Goal: Task Accomplishment & Management: Manage account settings

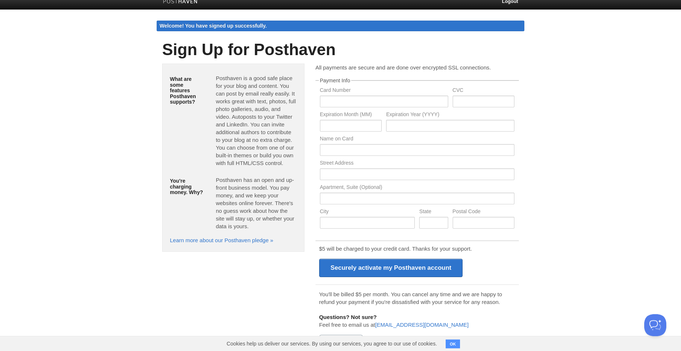
scroll to position [12, 0]
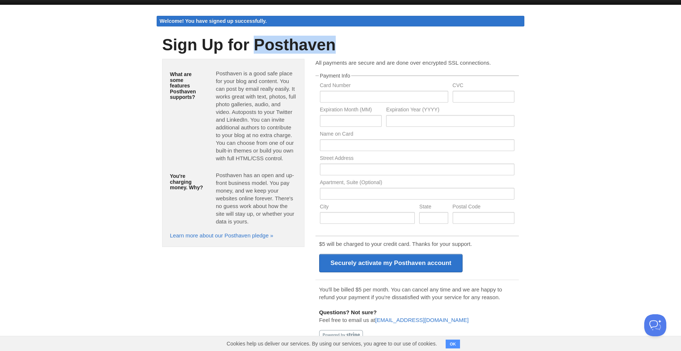
drag, startPoint x: 339, startPoint y: 44, endPoint x: 261, endPoint y: 61, distance: 80.0
click at [258, 45] on h1 "Sign Up for Posthaven" at bounding box center [340, 45] width 357 height 18
click at [339, 96] on input "text" at bounding box center [384, 97] width 128 height 12
paste input "4036230501979408"
type input "4036230501979408"
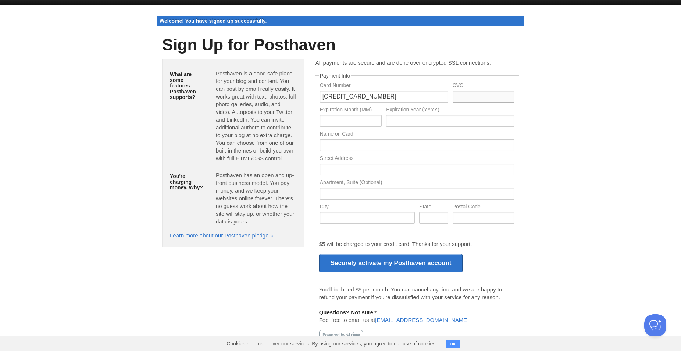
click at [484, 97] on input "text" at bounding box center [484, 97] width 62 height 12
type input "280"
click at [358, 121] on input "text" at bounding box center [351, 121] width 62 height 12
type input "10"
type input "2028"
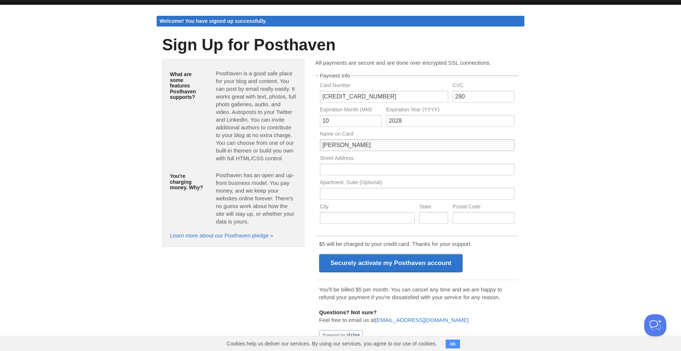
type input "Allan Cohen"
type input "3619 Grosvenor Drive"
type input "Ellicott City"
type input "MD"
type input "21042"
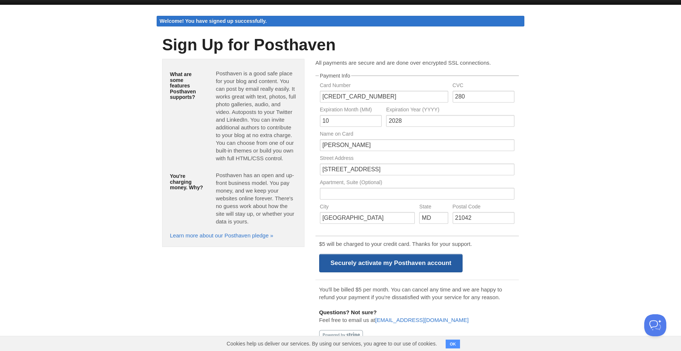
click at [436, 263] on input "Securely activate my Posthaven account" at bounding box center [391, 263] width 144 height 18
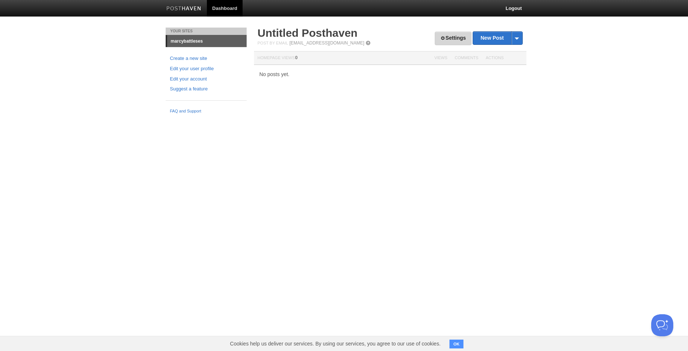
click at [450, 40] on link "Settings" at bounding box center [453, 39] width 36 height 14
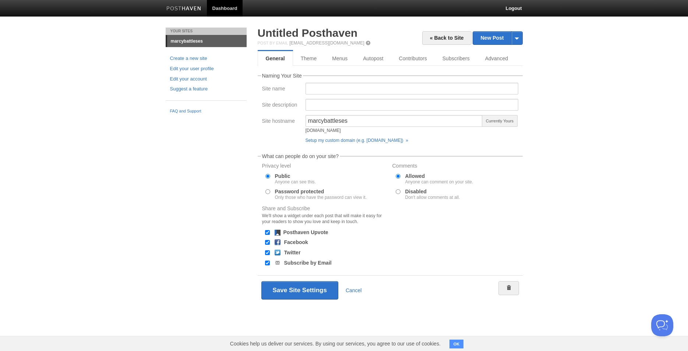
click at [269, 194] on input "Password protected Only those who have the password can view it." at bounding box center [267, 191] width 5 height 5
radio input "true"
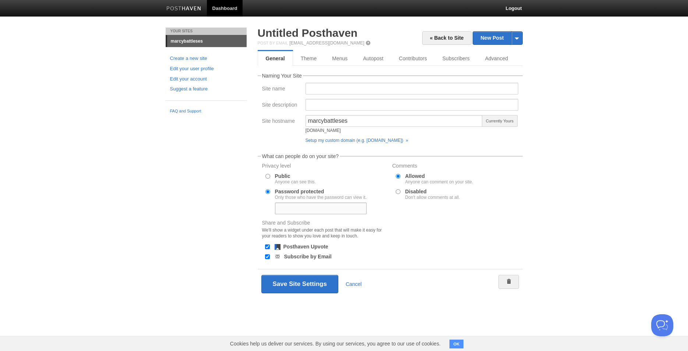
click at [284, 208] on input "text" at bounding box center [321, 209] width 92 height 12
type input "[PERSON_NAME]"
drag, startPoint x: 338, startPoint y: 247, endPoint x: 328, endPoint y: 249, distance: 10.2
click at [328, 249] on div "Posthaven Upvote" at bounding box center [324, 247] width 127 height 7
copy div "Posthaven Upvote"
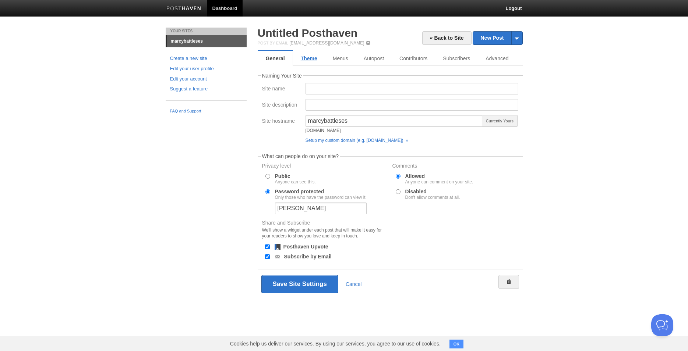
click at [315, 58] on link "Theme" at bounding box center [309, 58] width 32 height 15
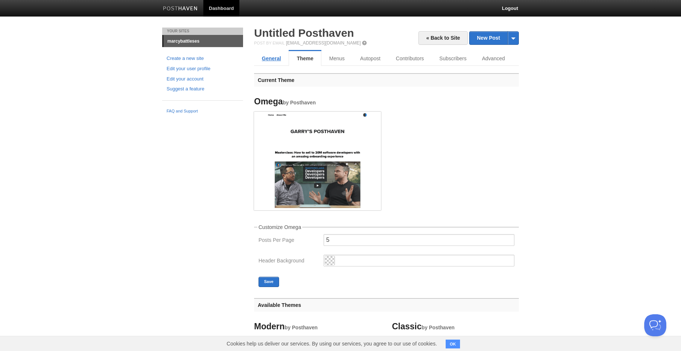
click at [274, 61] on link "General" at bounding box center [271, 58] width 35 height 15
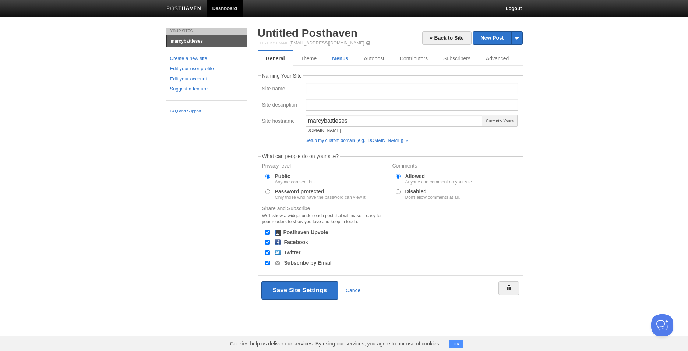
click at [343, 60] on link "Menus" at bounding box center [340, 58] width 32 height 15
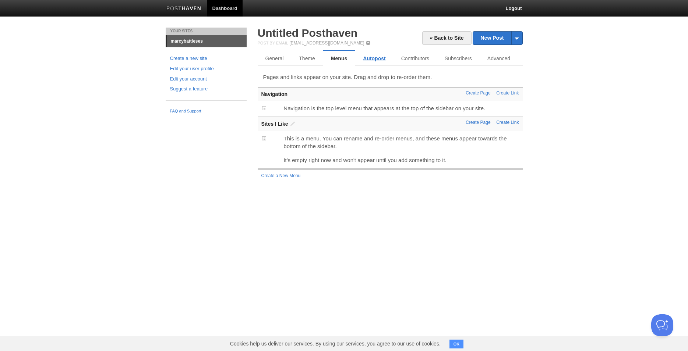
click at [379, 59] on link "Autopost" at bounding box center [374, 58] width 38 height 15
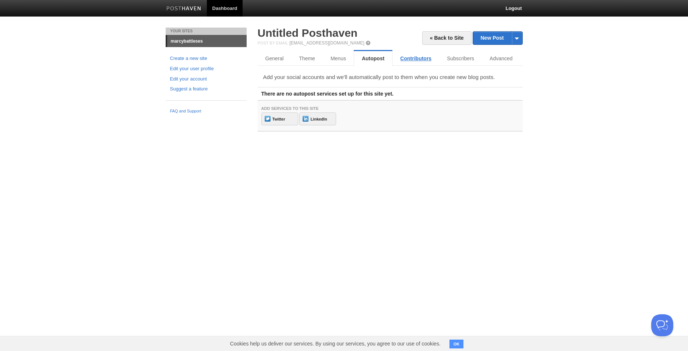
click at [405, 59] on link "Contributors" at bounding box center [415, 58] width 47 height 15
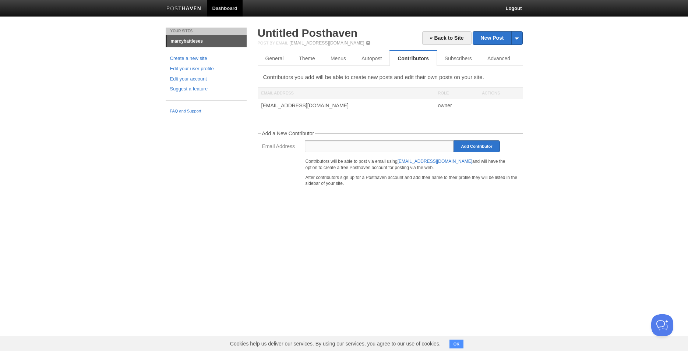
click at [348, 148] on input "Email Address" at bounding box center [379, 147] width 149 height 12
click at [456, 59] on link "Subscribers" at bounding box center [459, 58] width 45 height 15
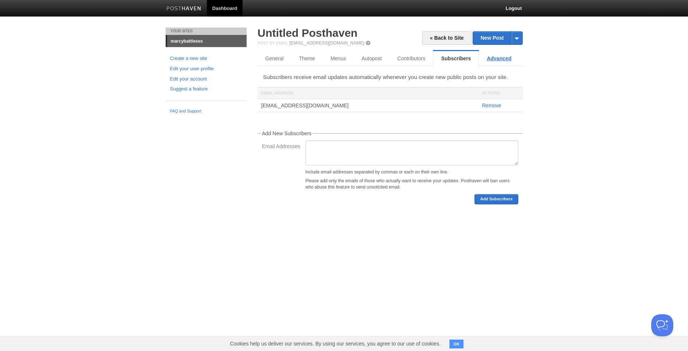
click at [499, 60] on link "Advanced" at bounding box center [499, 58] width 40 height 15
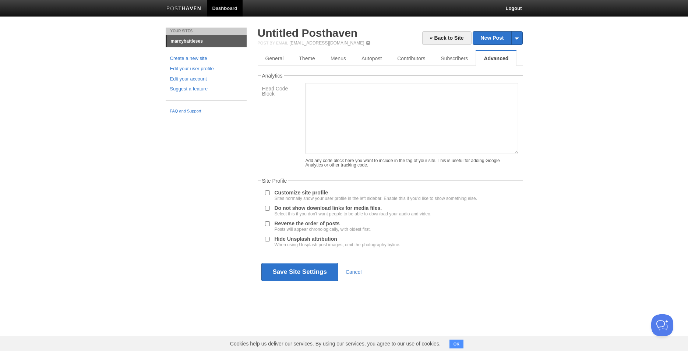
click at [269, 209] on input "Do not show download links for media files. Select this if you don't want peopl…" at bounding box center [267, 208] width 5 height 5
checkbox input "true"
click at [301, 273] on button "Save Site Settings" at bounding box center [299, 272] width 77 height 18
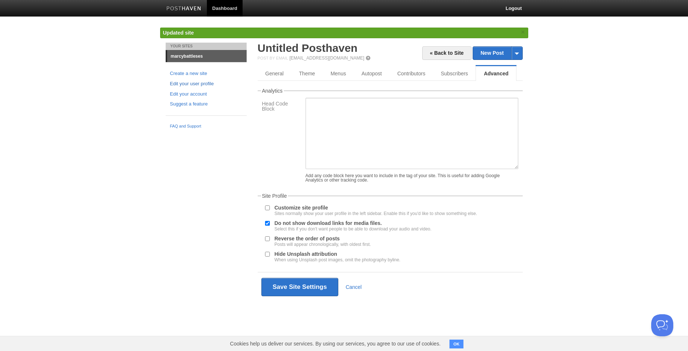
click at [187, 85] on link "Edit your user profile" at bounding box center [206, 84] width 72 height 8
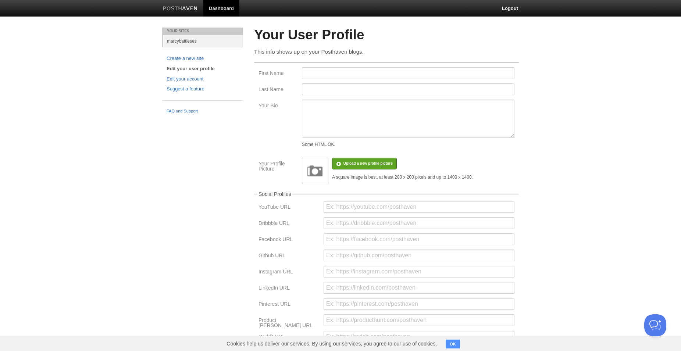
click at [197, 81] on link "Edit your account" at bounding box center [203, 79] width 72 height 8
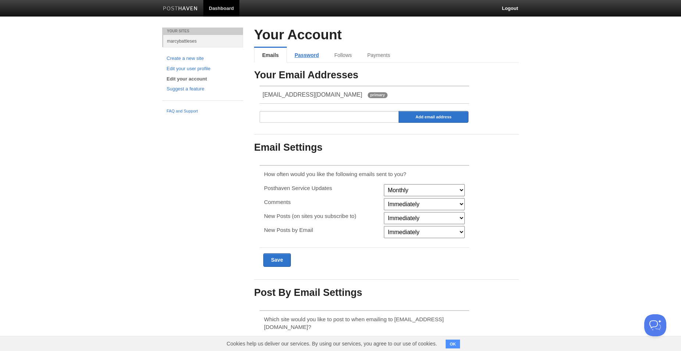
click at [301, 55] on link "Password" at bounding box center [307, 55] width 40 height 15
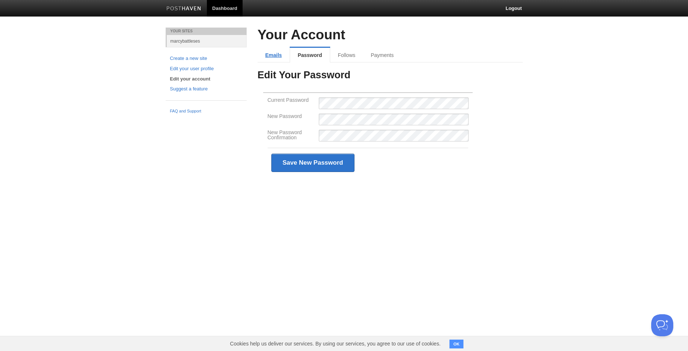
click at [272, 56] on link "Emails" at bounding box center [274, 55] width 32 height 15
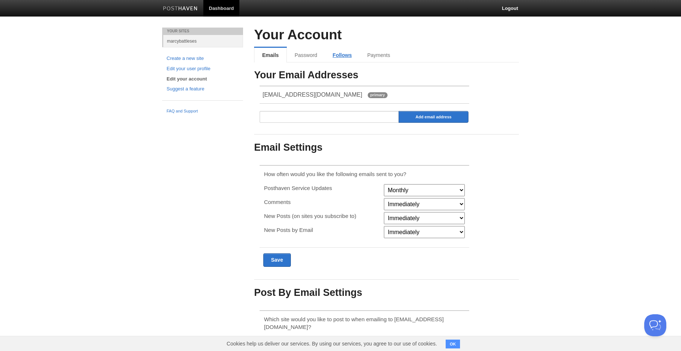
click at [339, 56] on link "Follows" at bounding box center [342, 55] width 35 height 15
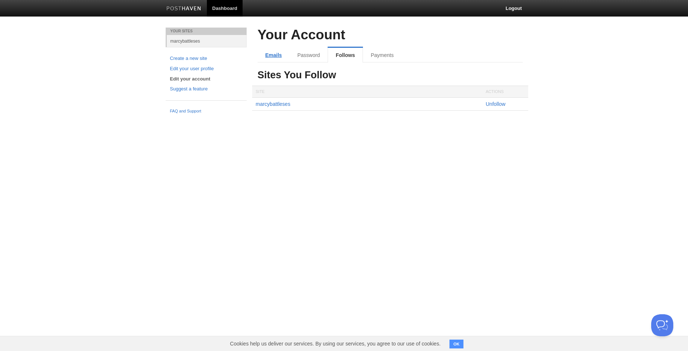
click at [276, 56] on link "Emails" at bounding box center [274, 55] width 32 height 15
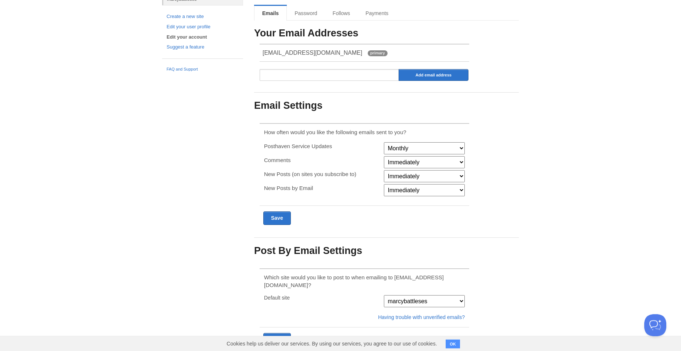
scroll to position [55, 0]
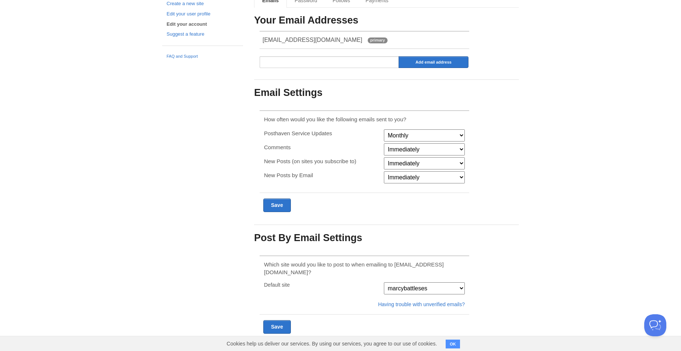
click at [384, 283] on select "marcybattleses" at bounding box center [424, 289] width 81 height 12
click at [461, 283] on select "marcybattleses" at bounding box center [424, 289] width 81 height 12
click at [453, 343] on button "OK" at bounding box center [453, 344] width 14 height 9
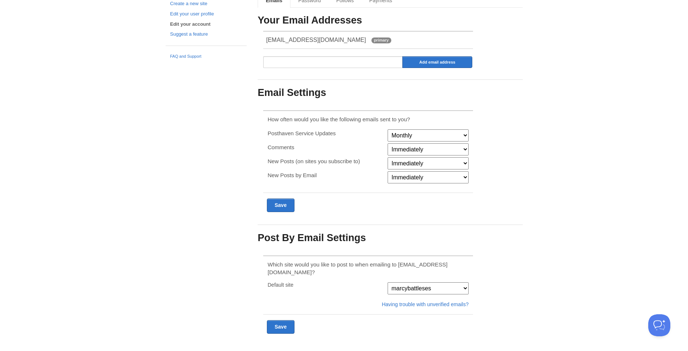
scroll to position [0, 0]
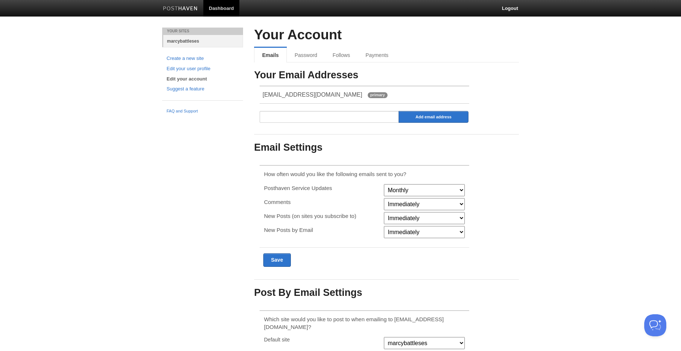
click at [180, 39] on link "marcybattleses" at bounding box center [203, 41] width 80 height 12
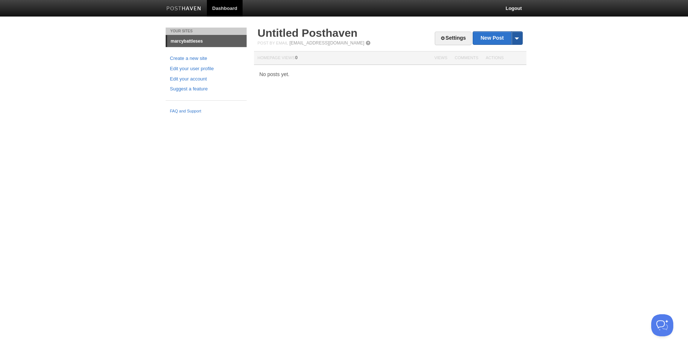
click at [516, 37] on span at bounding box center [516, 38] width 11 height 13
click at [507, 49] on link "by Web" at bounding box center [497, 50] width 49 height 11
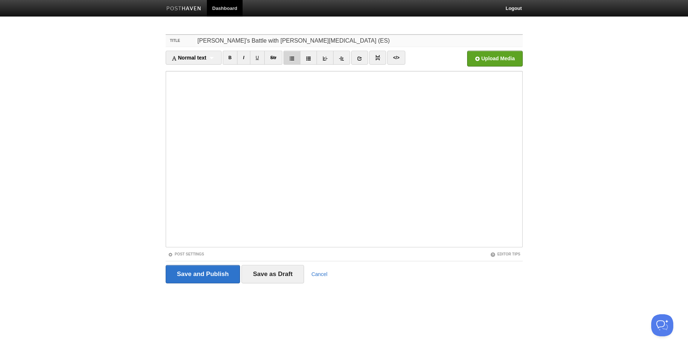
type input "[PERSON_NAME]'s Battle with [PERSON_NAME][MEDICAL_DATA] (ES)"
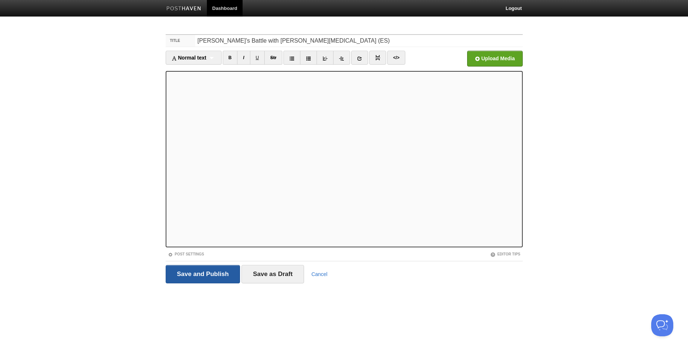
click at [218, 274] on input "Save and Publish" at bounding box center [203, 274] width 75 height 18
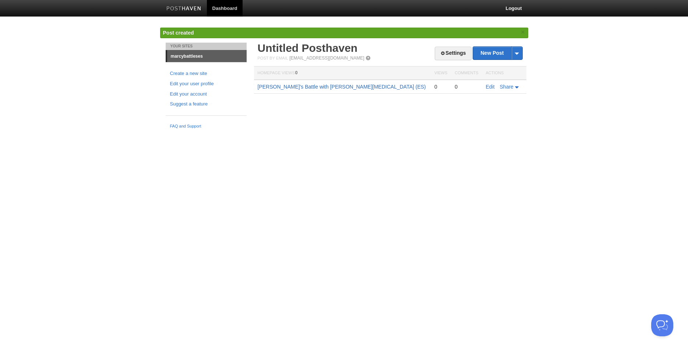
click at [304, 87] on link "[PERSON_NAME]'s Battle with [PERSON_NAME][MEDICAL_DATA] (ES)" at bounding box center [342, 87] width 168 height 6
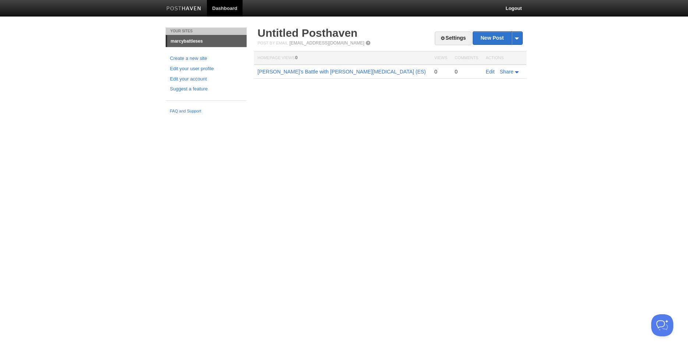
click at [188, 40] on link "marcybattleses" at bounding box center [206, 41] width 79 height 12
click at [450, 38] on link "Settings" at bounding box center [453, 39] width 36 height 14
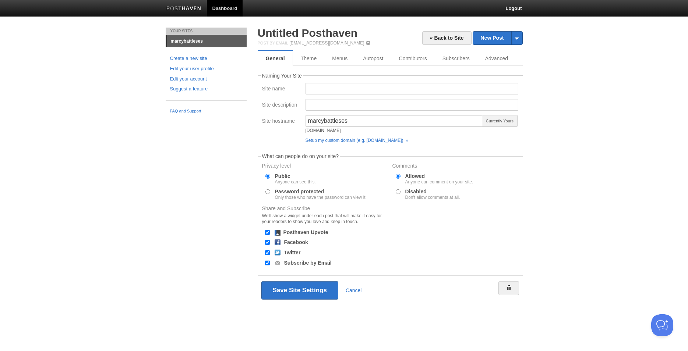
click at [266, 241] on input "Facebook" at bounding box center [267, 242] width 5 height 5
checkbox input "false"
click at [267, 252] on input "Twitter" at bounding box center [267, 253] width 5 height 5
checkbox input "false"
click at [309, 289] on button "Save Site Settings" at bounding box center [299, 290] width 77 height 18
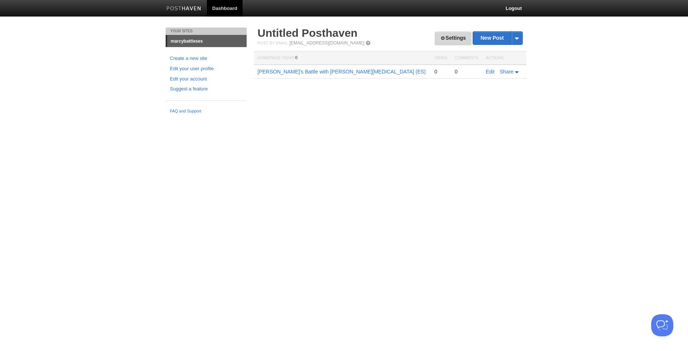
click at [448, 38] on link "Settings" at bounding box center [453, 39] width 36 height 14
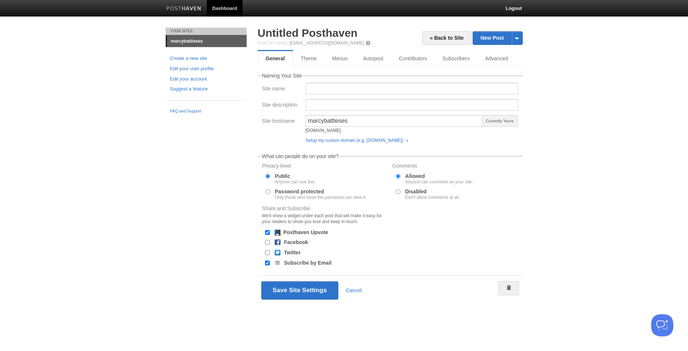
click at [266, 232] on input "Posthaven Upvote" at bounding box center [267, 232] width 5 height 5
checkbox input "false"
click at [287, 294] on button "Save Site Settings" at bounding box center [299, 290] width 77 height 18
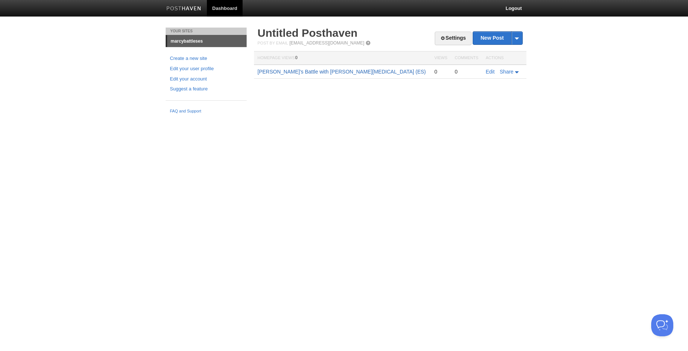
click at [325, 72] on link "[PERSON_NAME]'s Battle with [PERSON_NAME][MEDICAL_DATA] (ES)" at bounding box center [342, 72] width 168 height 6
click at [445, 36] on link "Settings" at bounding box center [453, 39] width 36 height 14
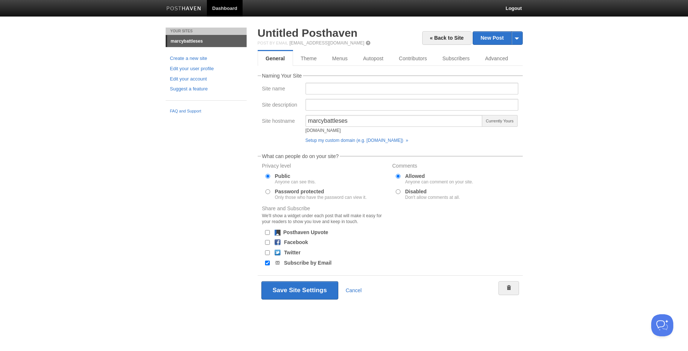
click at [306, 265] on label "Subscribe by Email" at bounding box center [307, 263] width 47 height 5
click at [270, 265] on input "Subscribe by Email" at bounding box center [267, 263] width 5 height 5
checkbox input "false"
click at [298, 289] on button "Save Site Settings" at bounding box center [299, 290] width 77 height 18
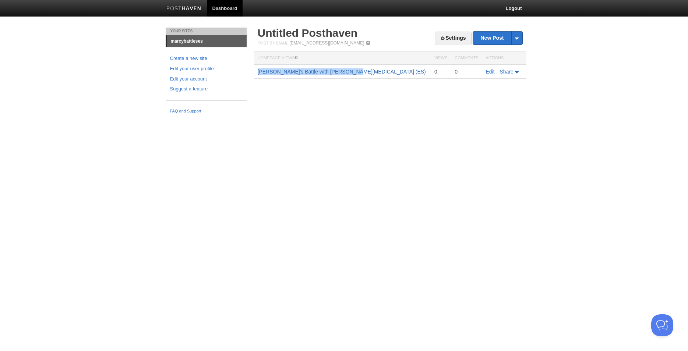
drag, startPoint x: 354, startPoint y: 72, endPoint x: 258, endPoint y: 70, distance: 95.7
click at [258, 70] on td "[PERSON_NAME]'s Battle with [PERSON_NAME][MEDICAL_DATA] (ES)" at bounding box center [342, 72] width 177 height 14
copy link "[PERSON_NAME]'s Battle with [PERSON_NAME][MEDICAL_DATA] (ES)"
click at [453, 38] on link "Settings" at bounding box center [453, 39] width 36 height 14
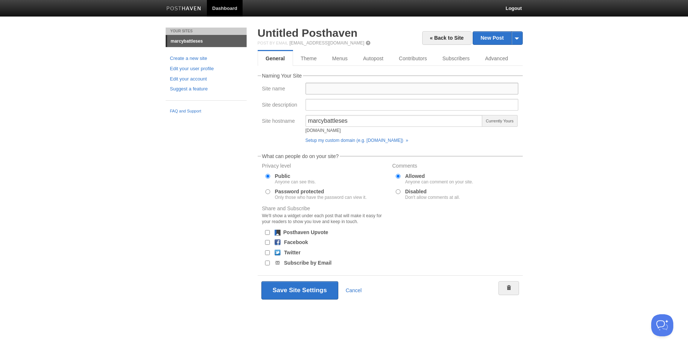
click at [329, 88] on input "Site name" at bounding box center [411, 89] width 213 height 12
paste input "[PERSON_NAME]'s Battle with [PERSON_NAME][MEDICAL_DATA] (ES)"
type input "[PERSON_NAME]'s Battle with [PERSON_NAME][MEDICAL_DATA] (ES)"
click at [356, 104] on input "Site description" at bounding box center [411, 105] width 213 height 12
click at [426, 106] on input "[PERSON_NAME] was diaginosied with [PERSON_NAME][MEDICAL_DATA] on [DATE]" at bounding box center [411, 105] width 213 height 12
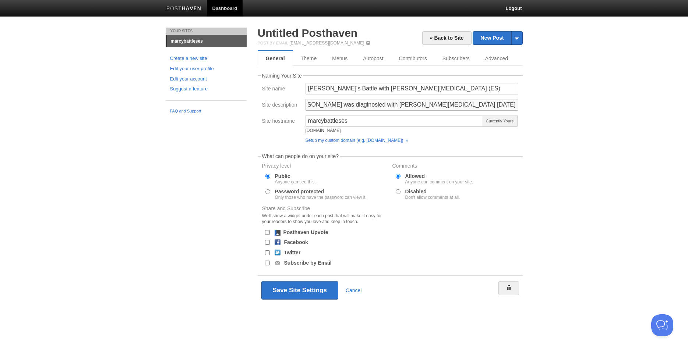
scroll to position [0, 15]
type input "[PERSON_NAME] was diaginosied with [PERSON_NAME][MEDICAL_DATA] [DATE], which is…"
click at [266, 190] on input "Password protected Only those who have the password can view it." at bounding box center [267, 191] width 5 height 5
radio input "true"
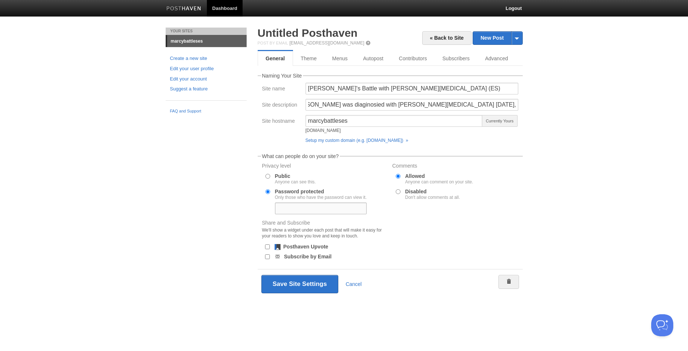
click at [291, 210] on input "text" at bounding box center [321, 209] width 92 height 12
type input "[PERSON_NAME]"
click at [286, 286] on button "Save Site Settings" at bounding box center [299, 284] width 77 height 18
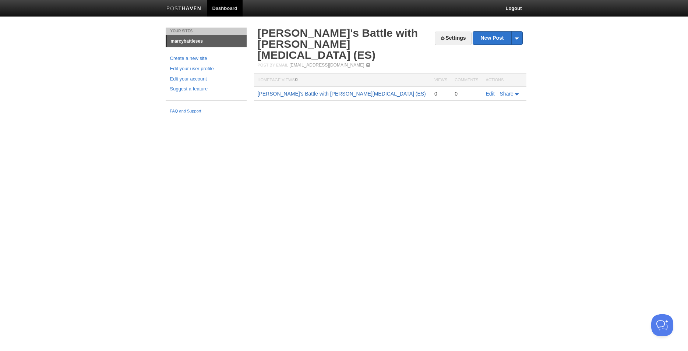
click at [323, 91] on link "[PERSON_NAME]'s Battle with [PERSON_NAME][MEDICAL_DATA] (ES)" at bounding box center [342, 94] width 168 height 6
click at [490, 91] on link "Edit" at bounding box center [490, 94] width 9 height 6
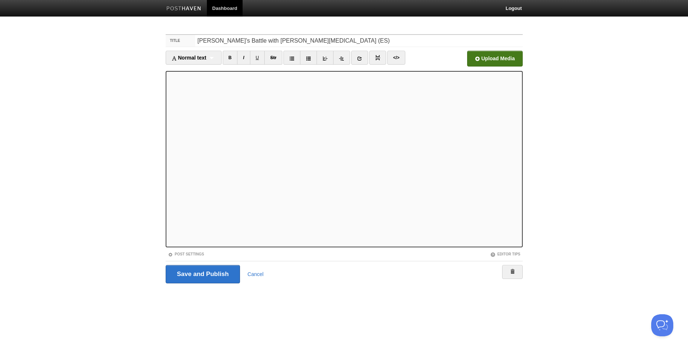
click at [482, 59] on input "file" at bounding box center [272, 61] width 557 height 38
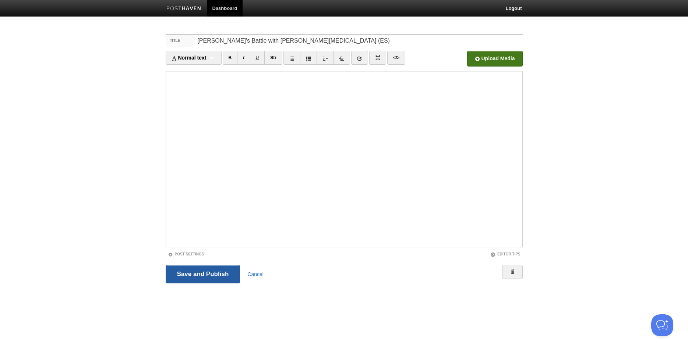
click at [220, 274] on input "Save and Publish" at bounding box center [203, 274] width 75 height 18
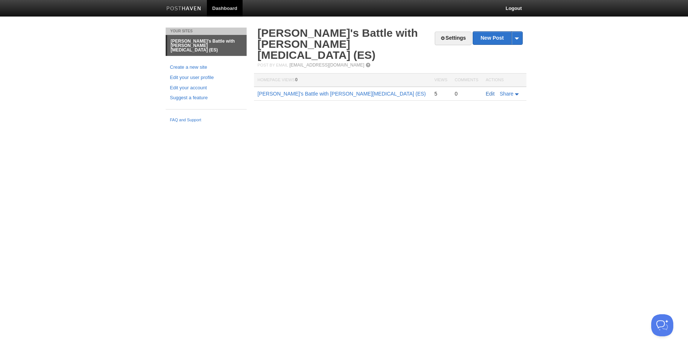
click at [491, 91] on link "Edit" at bounding box center [490, 94] width 9 height 6
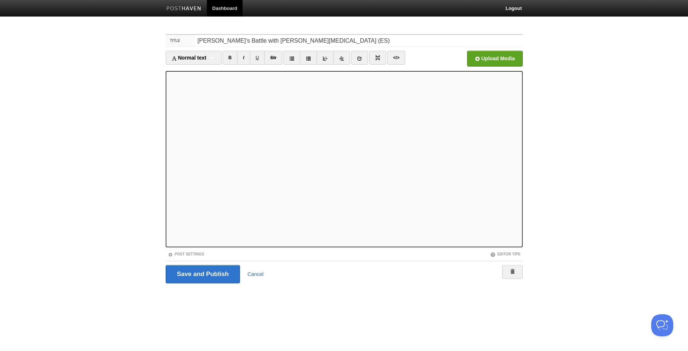
click at [256, 275] on link "Cancel" at bounding box center [255, 275] width 16 height 6
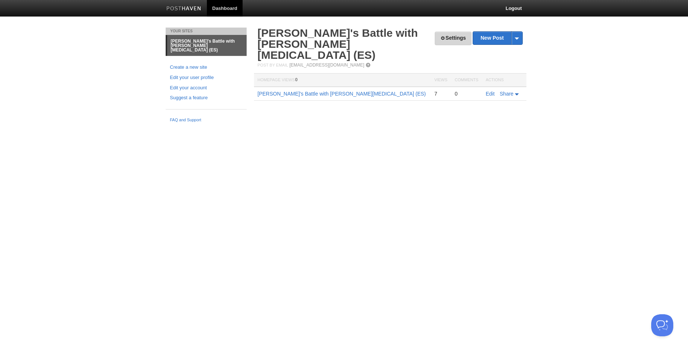
click at [450, 37] on link "Settings" at bounding box center [453, 39] width 36 height 14
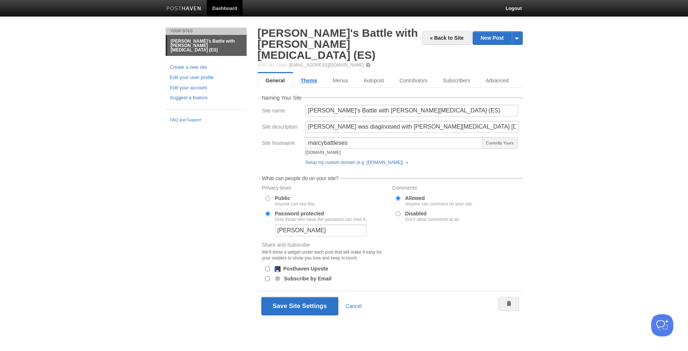
click at [312, 73] on link "Theme" at bounding box center [309, 80] width 32 height 15
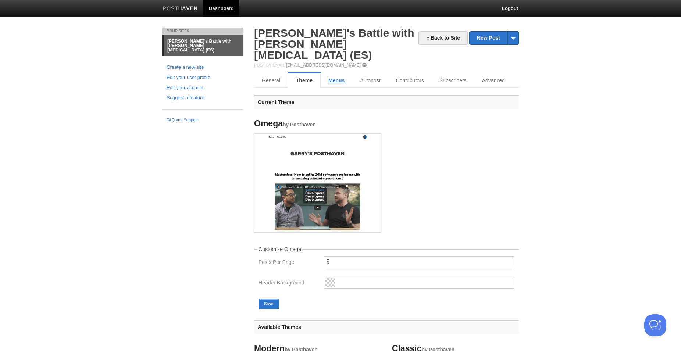
click at [340, 73] on link "Menus" at bounding box center [337, 80] width 32 height 15
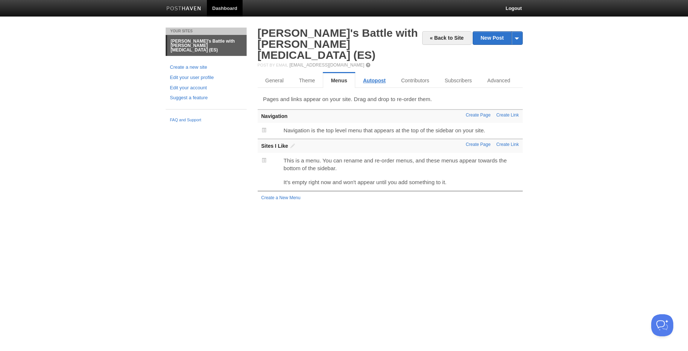
click at [375, 73] on link "Autopost" at bounding box center [374, 80] width 38 height 15
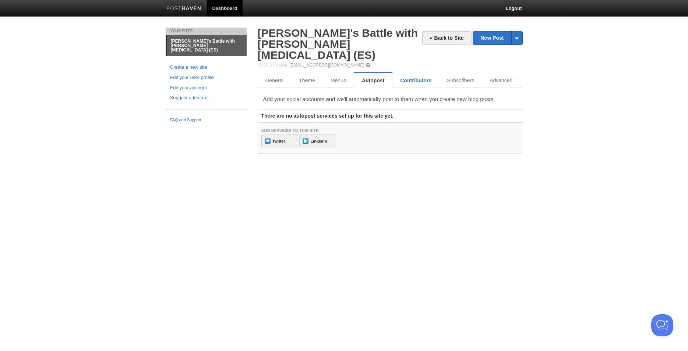
click at [406, 73] on link "Contributors" at bounding box center [415, 80] width 47 height 15
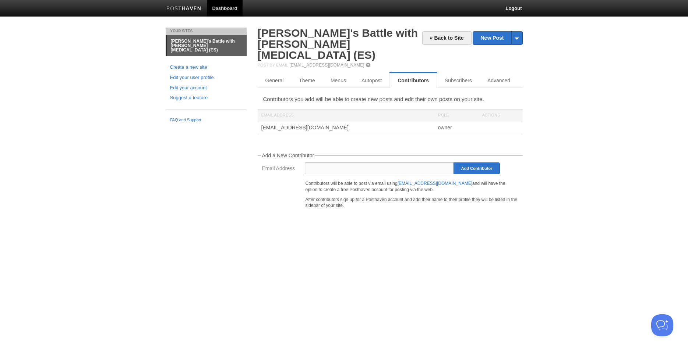
click at [342, 163] on input "Email Address" at bounding box center [379, 169] width 149 height 12
type input "[EMAIL_ADDRESS][DOMAIN_NAME]"
click at [489, 163] on input "Add Contributor" at bounding box center [476, 169] width 47 height 12
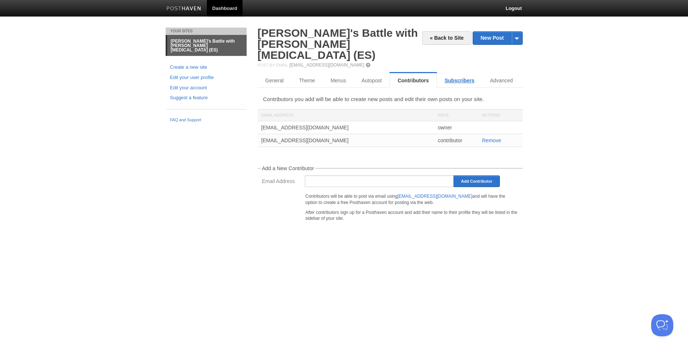
click at [465, 73] on link "Subscribers" at bounding box center [459, 80] width 45 height 15
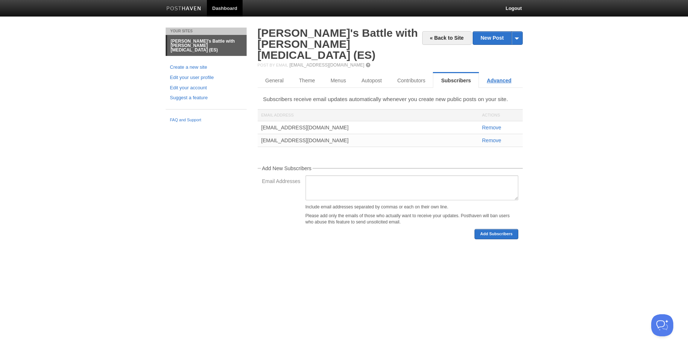
click at [496, 73] on link "Advanced" at bounding box center [499, 80] width 40 height 15
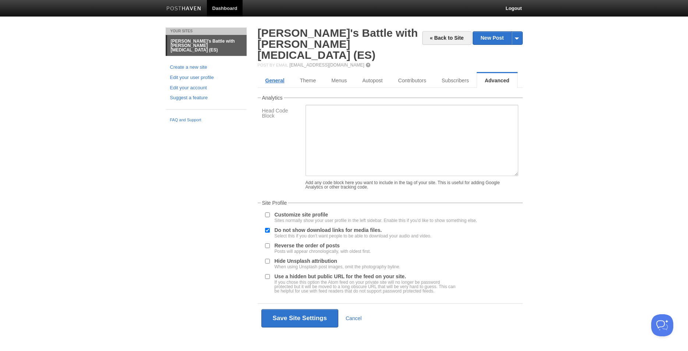
click at [277, 73] on link "General" at bounding box center [275, 80] width 35 height 15
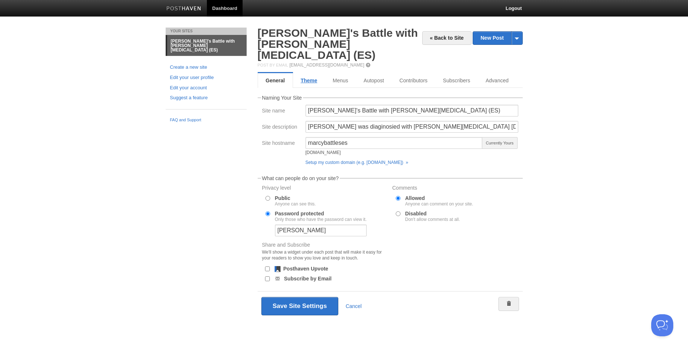
click at [305, 73] on link "Theme" at bounding box center [309, 80] width 32 height 15
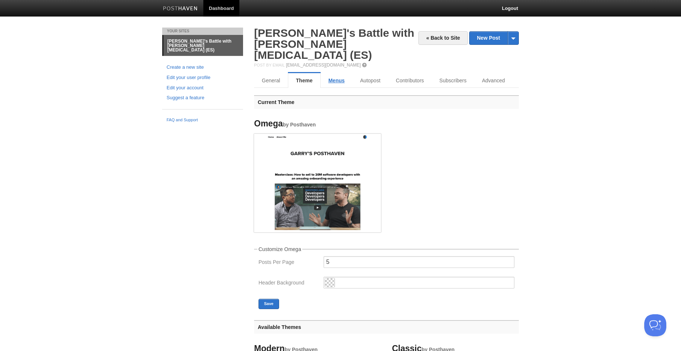
click at [339, 73] on link "Menus" at bounding box center [337, 80] width 32 height 15
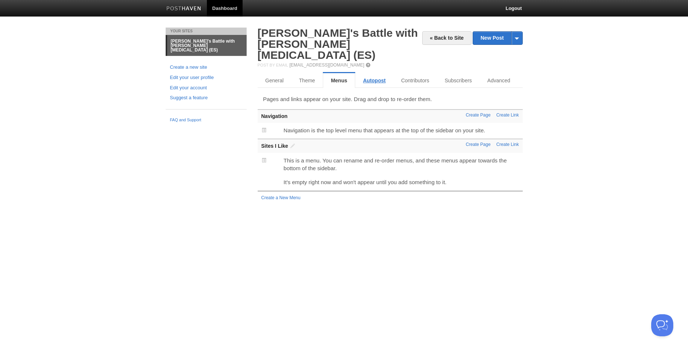
click at [376, 73] on link "Autopost" at bounding box center [374, 80] width 38 height 15
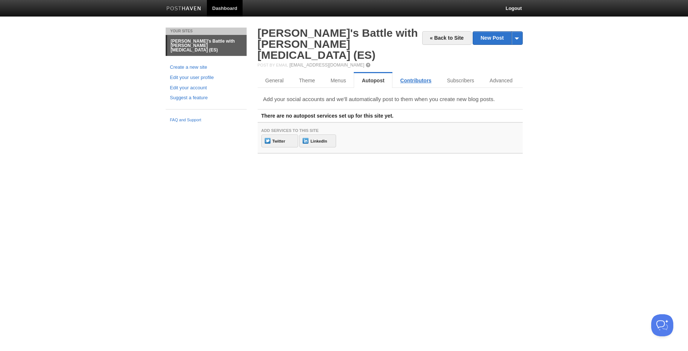
click at [414, 73] on link "Contributors" at bounding box center [415, 80] width 47 height 15
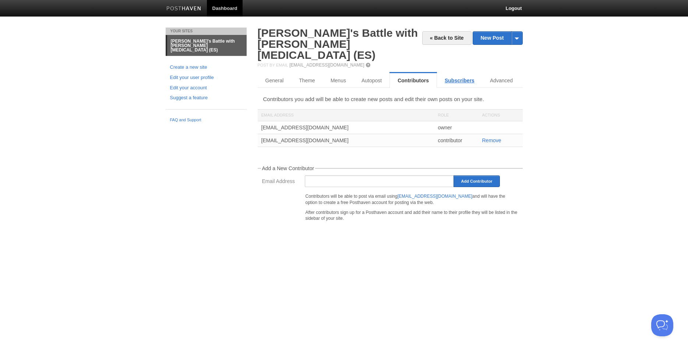
click at [456, 73] on link "Subscribers" at bounding box center [459, 80] width 45 height 15
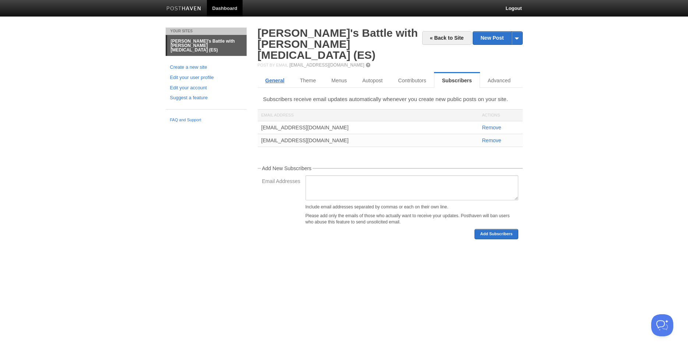
click at [276, 73] on link "General" at bounding box center [275, 80] width 35 height 15
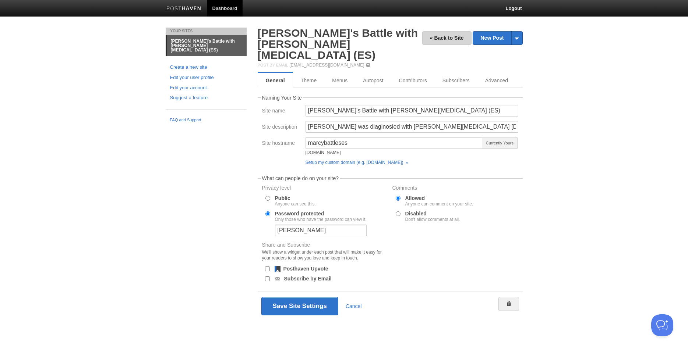
click at [454, 37] on link "« Back to Site" at bounding box center [446, 38] width 49 height 14
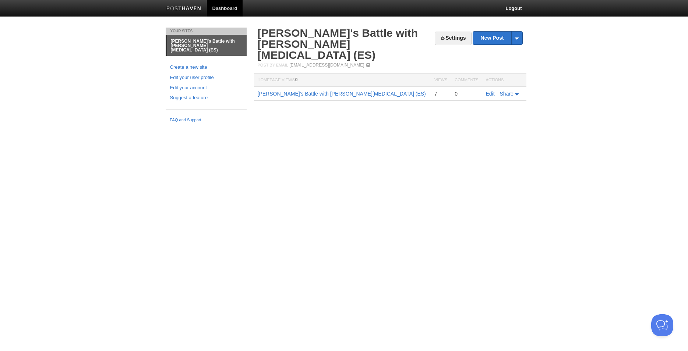
click at [412, 113] on div "Your Sites [PERSON_NAME]'s Battle with [PERSON_NAME][MEDICAL_DATA] (ES) Create …" at bounding box center [344, 77] width 368 height 99
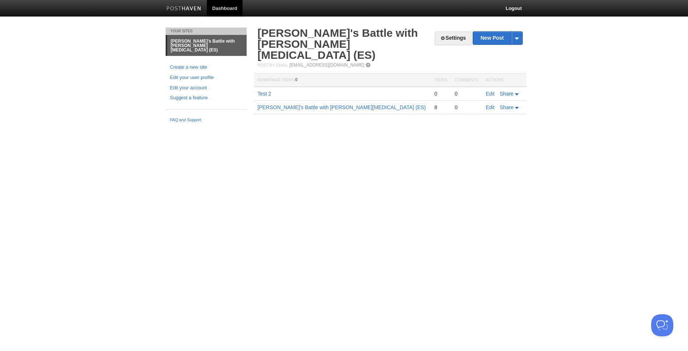
click at [516, 93] on icon at bounding box center [517, 94] width 4 height 2
click at [491, 103] on span "E-mail" at bounding box center [490, 106] width 16 height 6
click at [198, 64] on link "Create a new site" at bounding box center [206, 68] width 72 height 8
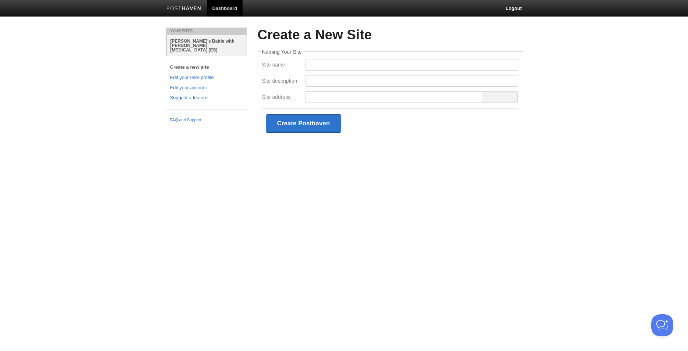
click at [196, 42] on link "Marcy's Battle with Ewing Sarcoma (ES)" at bounding box center [207, 45] width 80 height 21
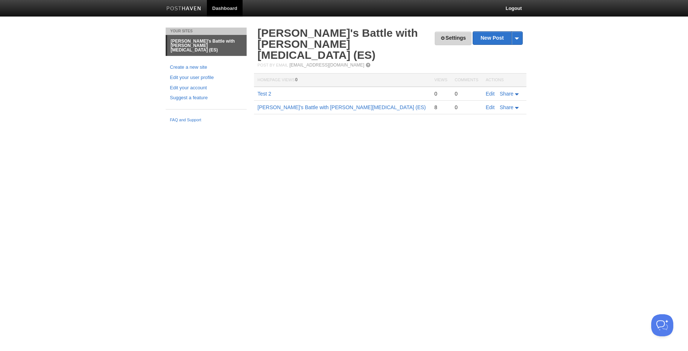
click at [447, 37] on link "Settings" at bounding box center [453, 39] width 36 height 14
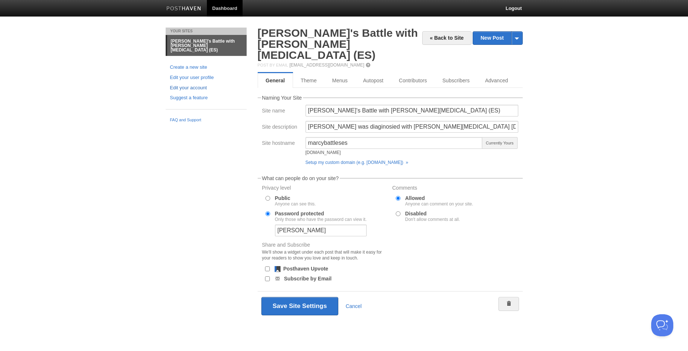
click at [197, 85] on link "Edit your account" at bounding box center [206, 88] width 72 height 8
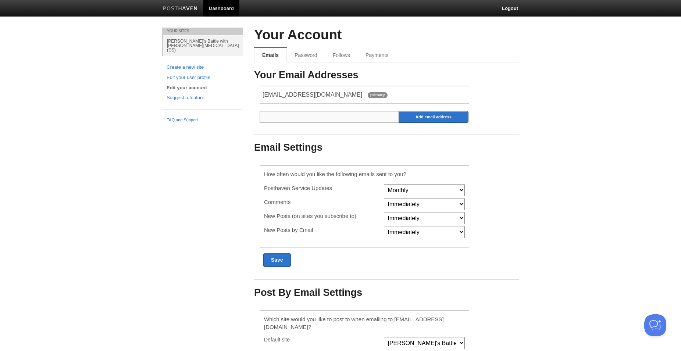
click at [279, 116] on input "email" at bounding box center [330, 117] width 140 height 12
type input "allan.cohen@comcast.net"
click at [438, 115] on input "Add email address" at bounding box center [434, 117] width 70 height 12
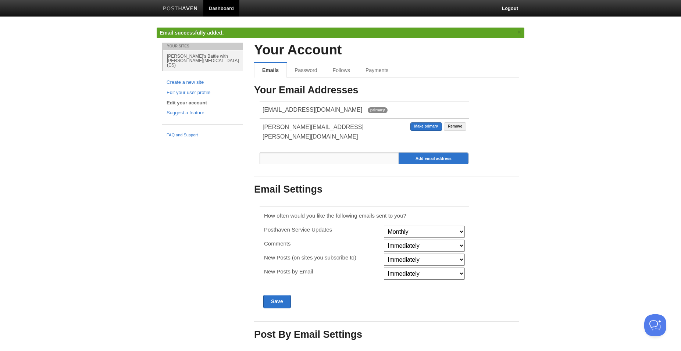
click at [369, 153] on input "email" at bounding box center [330, 159] width 140 height 12
type input "g"
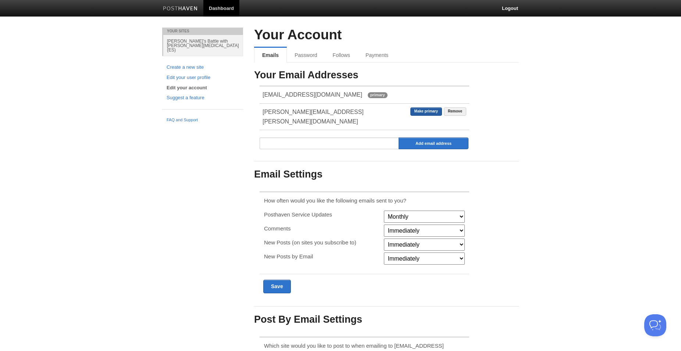
click at [426, 111] on link "Make primary" at bounding box center [427, 111] width 32 height 8
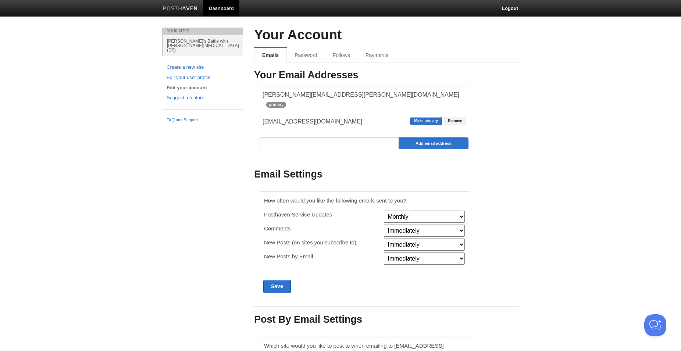
click at [193, 156] on div "Your Sites Marcy's Battle with Ewing Sarcoma (ES) Create a new site Edit your u…" at bounding box center [341, 235] width 368 height 415
click at [371, 55] on link "Payments" at bounding box center [378, 55] width 40 height 15
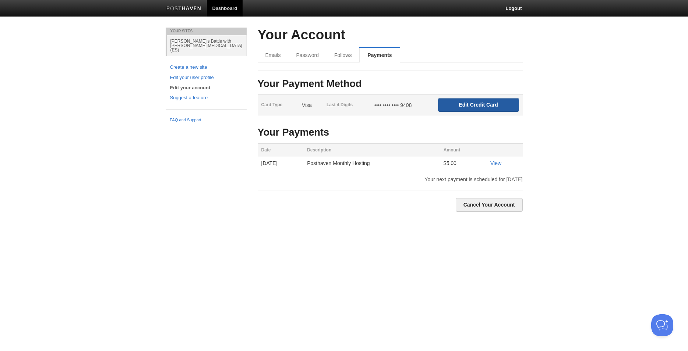
click at [482, 104] on input "Edit Credit Card" at bounding box center [478, 105] width 81 height 14
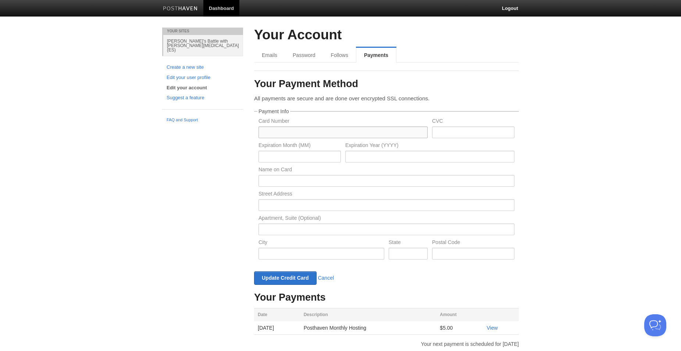
click at [280, 132] on input "text" at bounding box center [343, 133] width 169 height 12
paste input "4147097505800450"
type input "4147097505800450"
click at [456, 130] on input "text" at bounding box center [473, 133] width 82 height 12
type input "753"
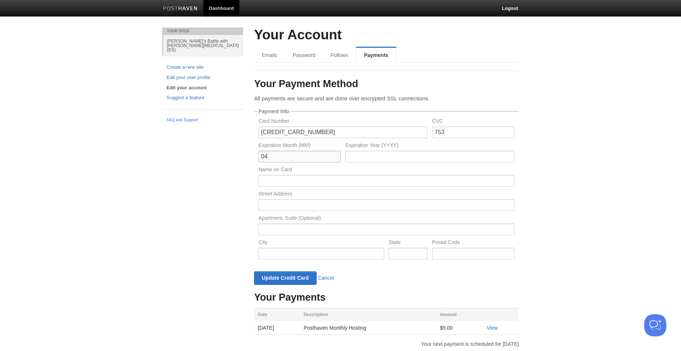
type input "04"
type input "2028"
click at [406, 181] on input "text" at bounding box center [387, 181] width 256 height 12
type input "3619 Grosvenor Drive"
type input "Allan Cohen"
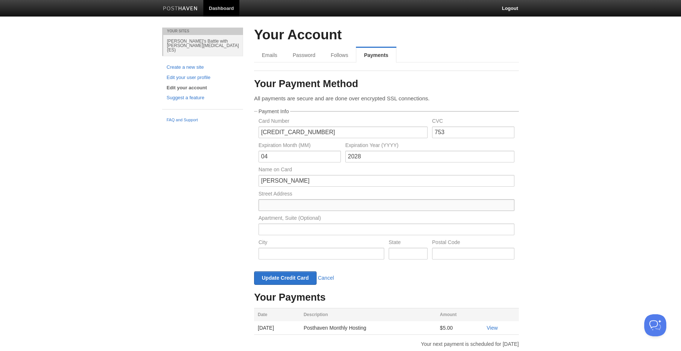
paste input "3619 Grosvenor Drive"
type input "3619 Grosvenor Drive"
type input "Ellicott City"
type input "MD"
type input "21042"
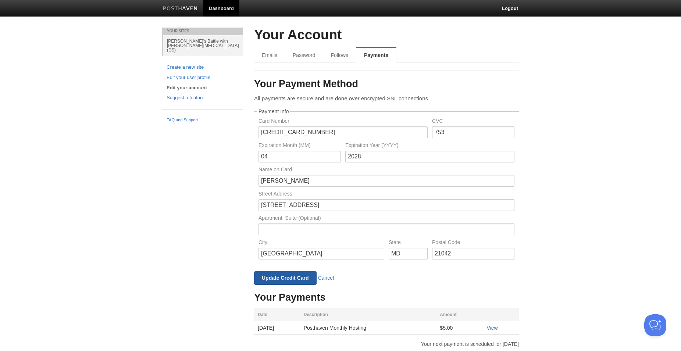
click at [280, 275] on input "Update Credit Card" at bounding box center [285, 279] width 63 height 14
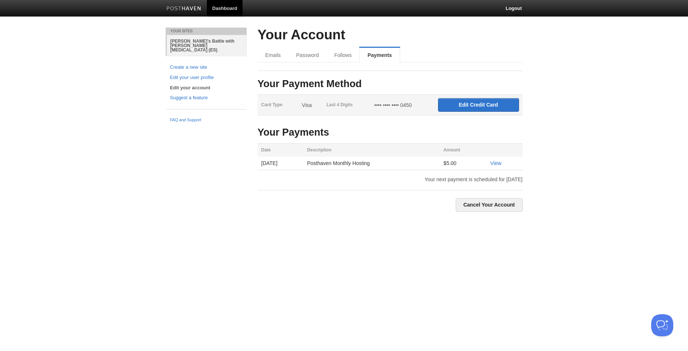
click at [198, 40] on link "[PERSON_NAME]'s Battle with [PERSON_NAME][MEDICAL_DATA] (ES)" at bounding box center [207, 45] width 80 height 21
